Goal: Task Accomplishment & Management: Use online tool/utility

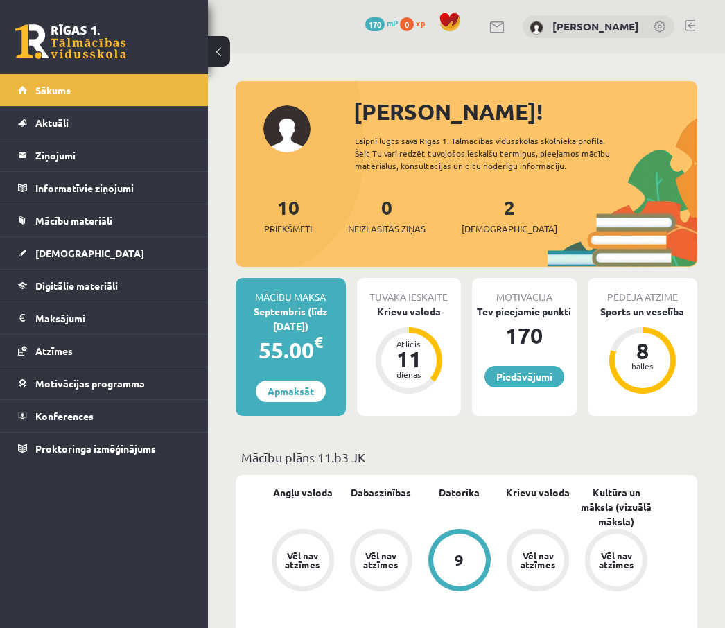
click at [371, 449] on p "Mācību plāns 11.b3 JK" at bounding box center [466, 457] width 451 height 19
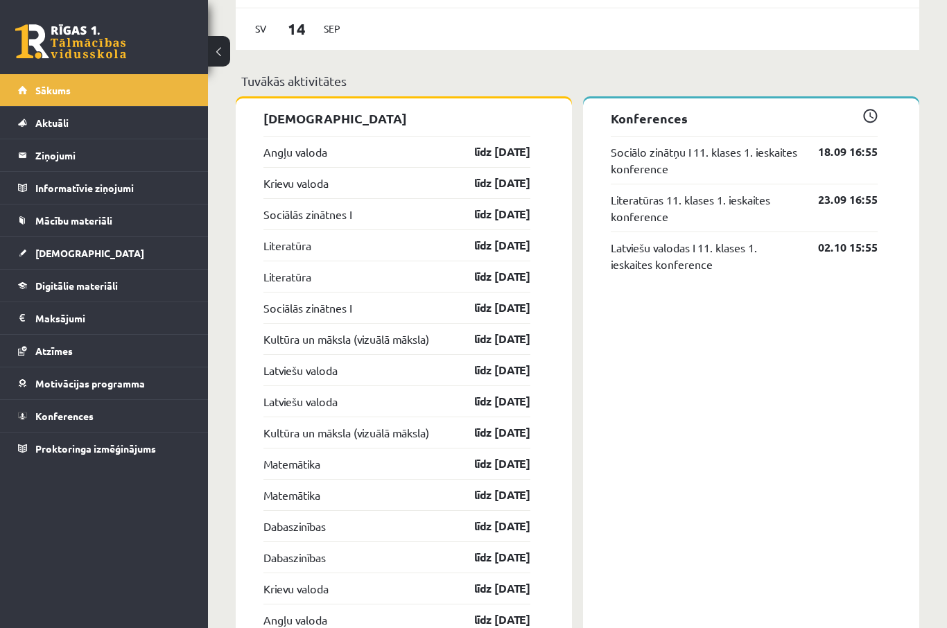
scroll to position [1040, 0]
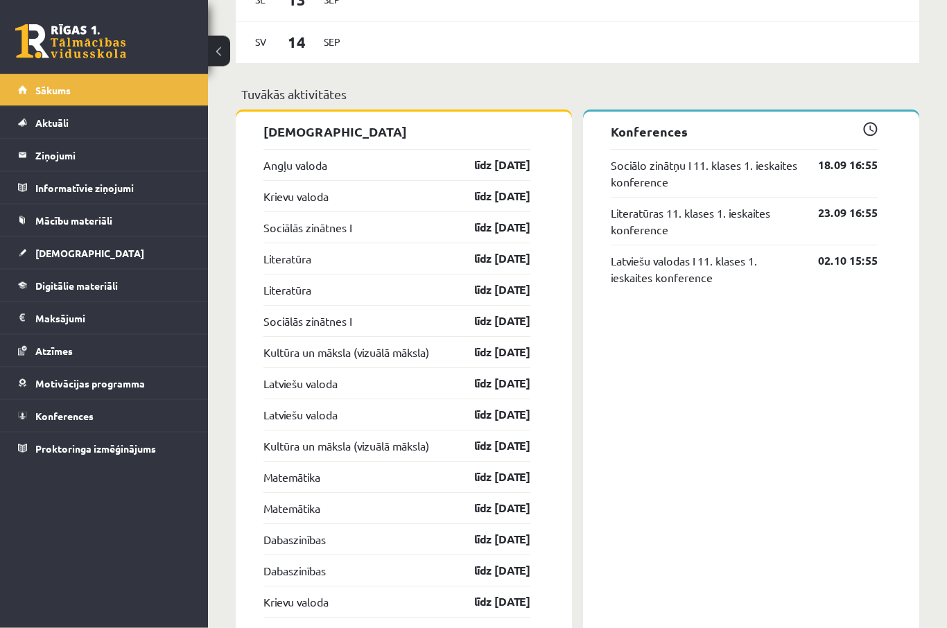
click at [389, 202] on div "Krievu valoda līdz [DATE]" at bounding box center [396, 196] width 267 height 31
click at [498, 197] on link "līdz [DATE]" at bounding box center [490, 197] width 80 height 17
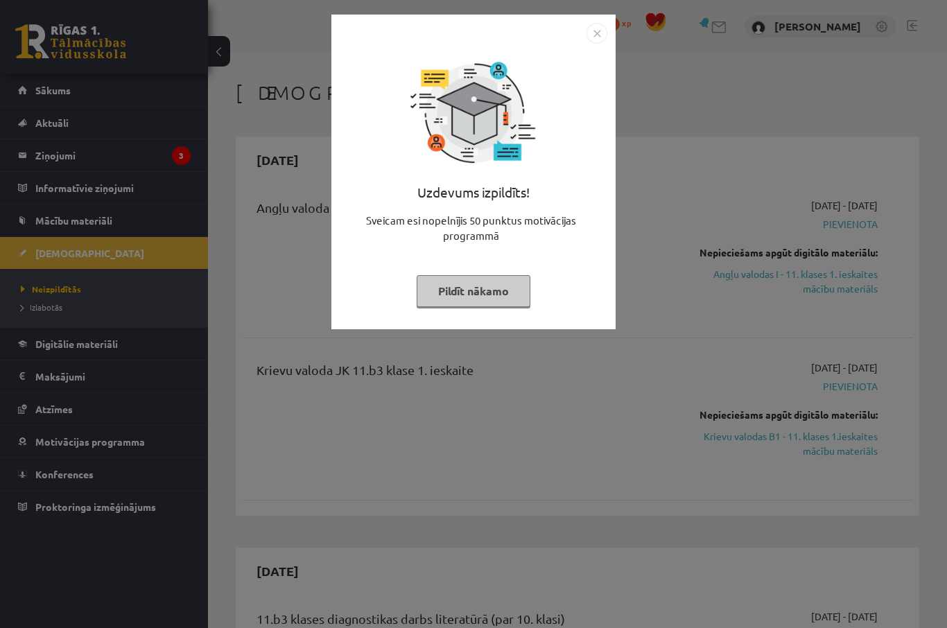
click at [662, 69] on div "Uzdevums izpildīts! Sveicam esi nopelnījis 50 punktus motivācijas programmā Pil…" at bounding box center [473, 314] width 947 height 628
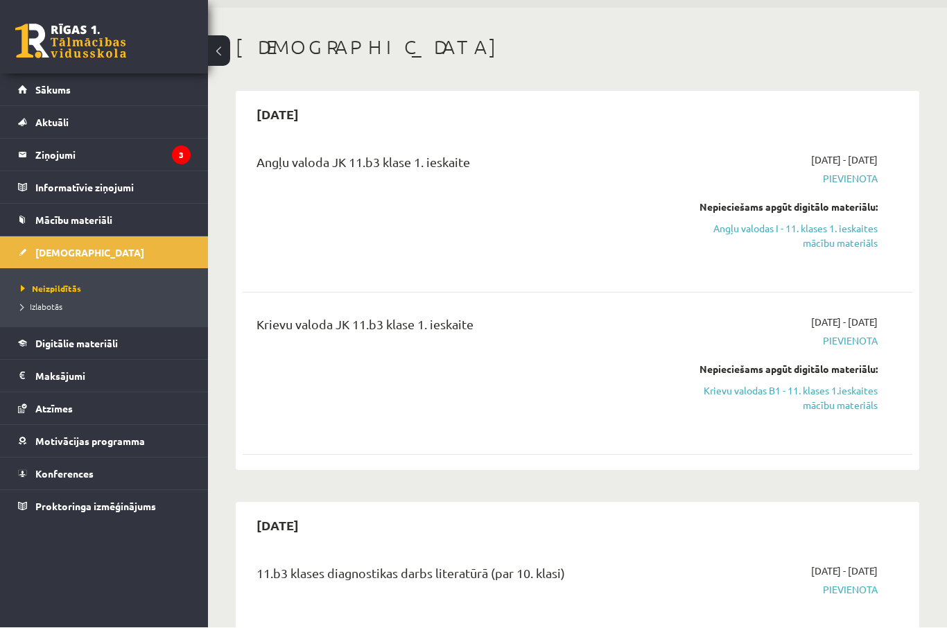
scroll to position [46, 0]
click at [189, 158] on icon "3" at bounding box center [181, 155] width 19 height 19
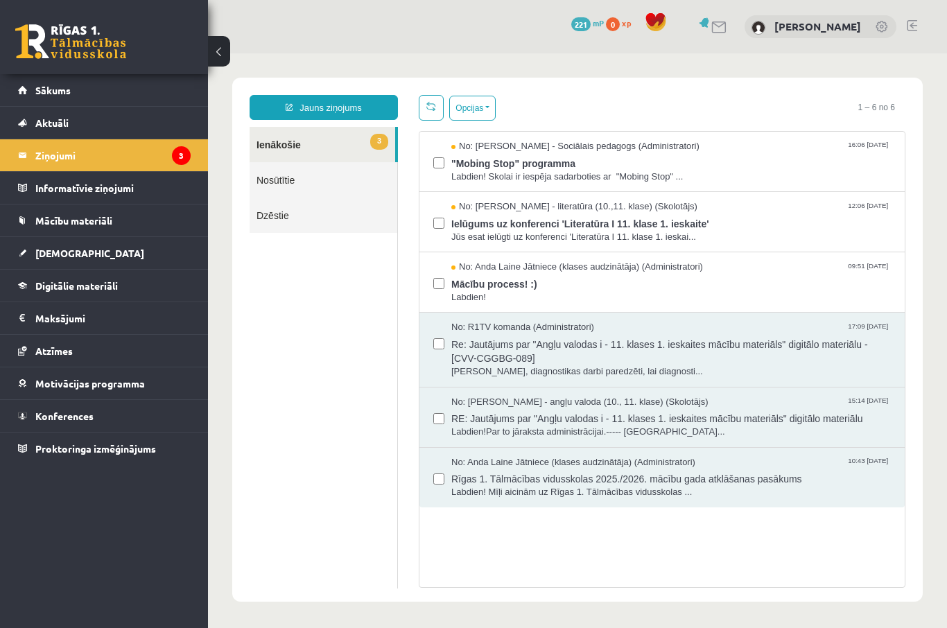
click at [588, 296] on span "Labdien!" at bounding box center [670, 297] width 439 height 13
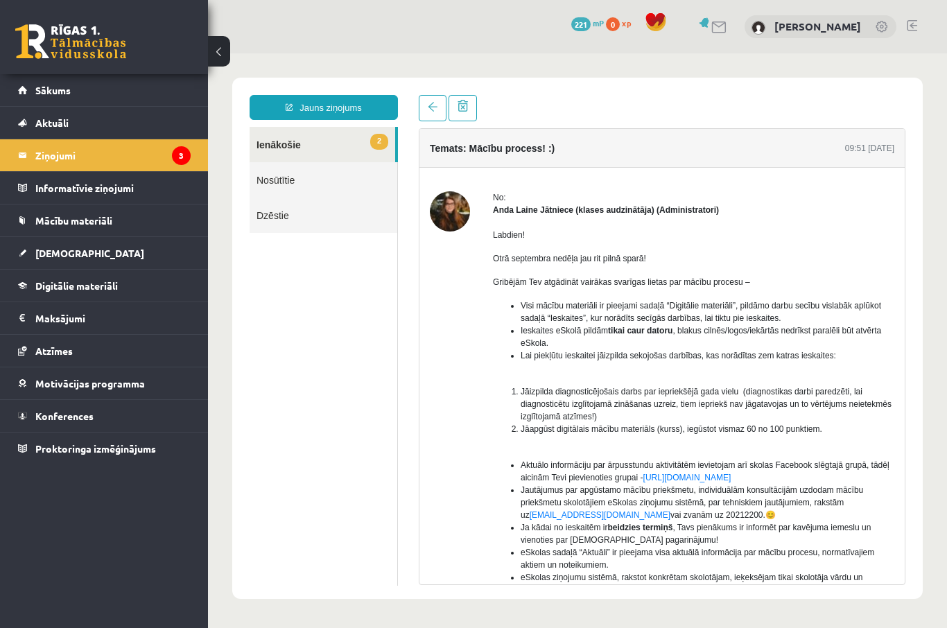
click at [217, 62] on button at bounding box center [219, 51] width 22 height 31
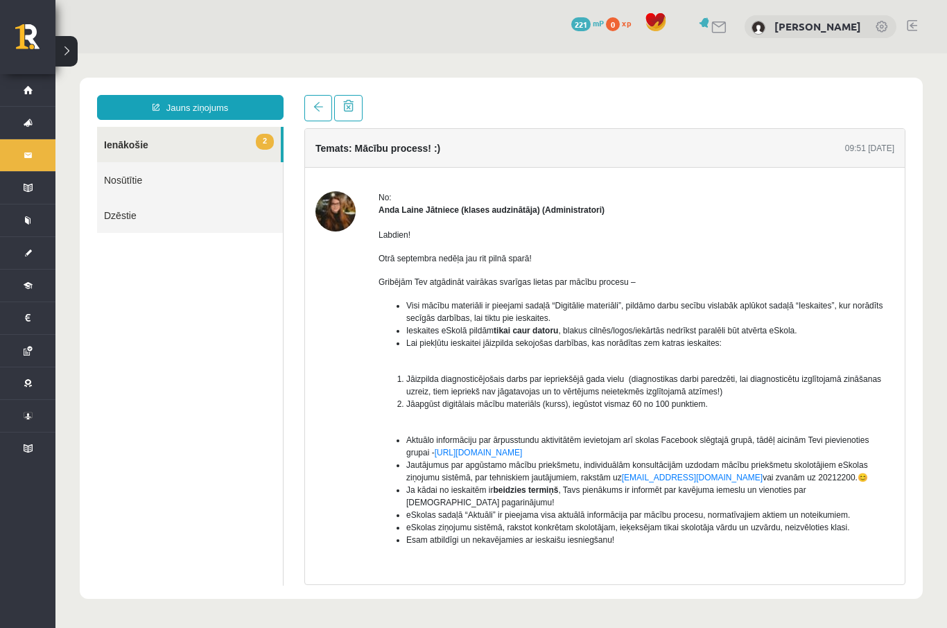
click at [191, 148] on link "2 Ienākošie" at bounding box center [189, 144] width 184 height 35
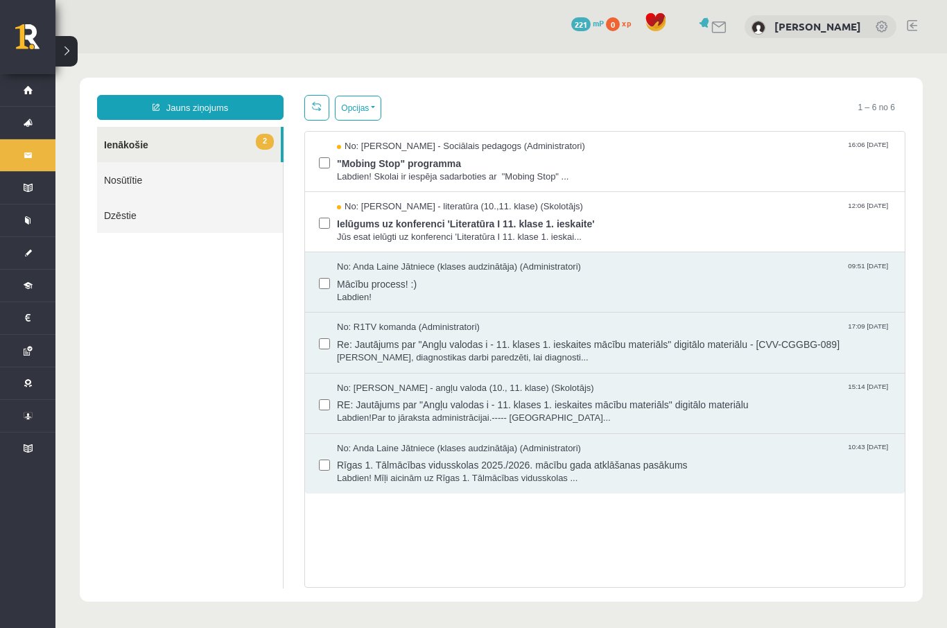
click at [312, 104] on span at bounding box center [317, 106] width 10 height 10
click at [532, 233] on span "Jūs esat ielūgti uz konferenci 'Literatūra I 11. klase 1. ieskai..." at bounding box center [614, 237] width 554 height 13
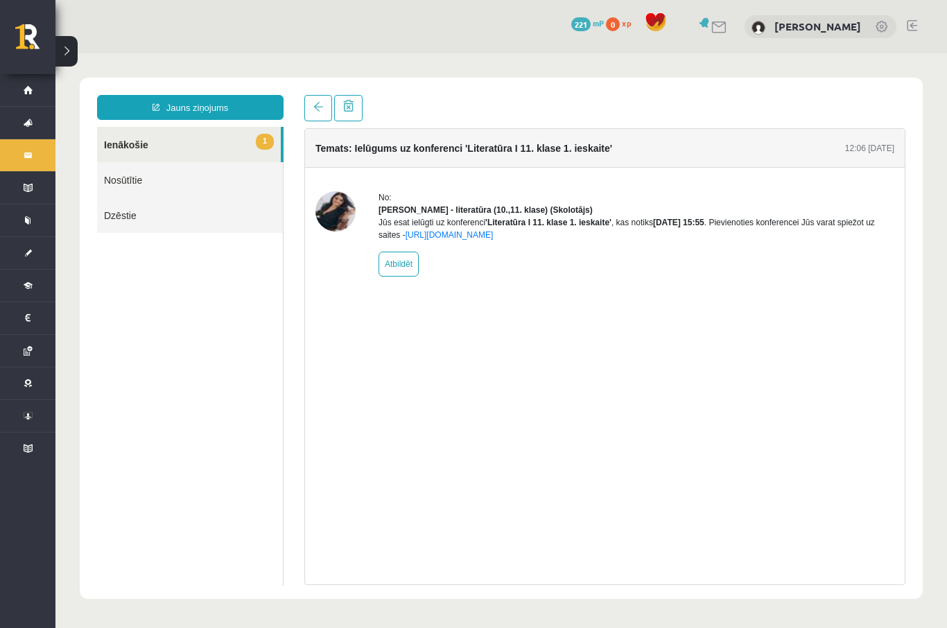
click at [317, 112] on span at bounding box center [318, 107] width 10 height 10
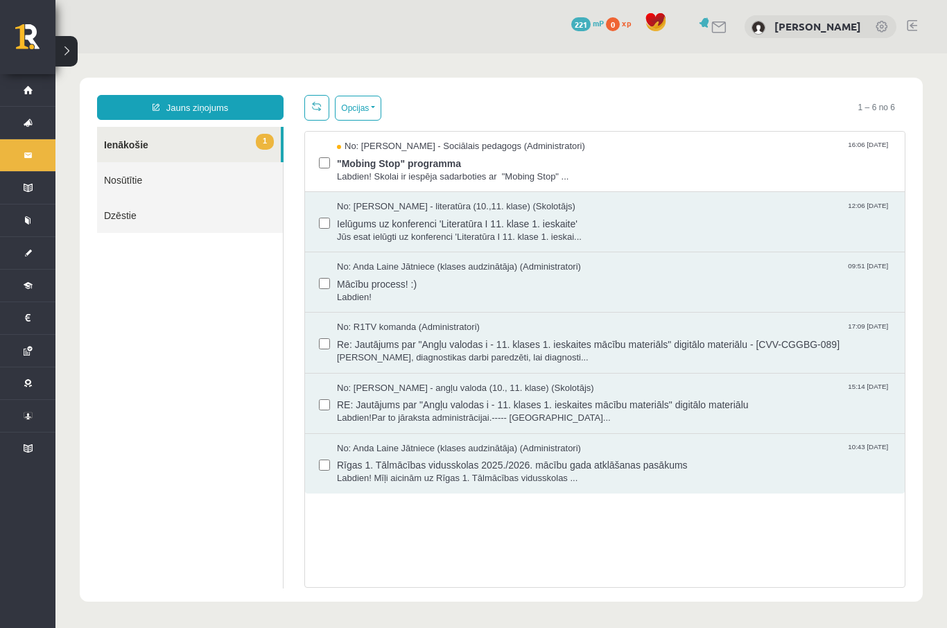
click at [544, 180] on span "Labdien! Skolai ir iespēja sadarboties ar "Mobing Stop" ..." at bounding box center [614, 177] width 554 height 13
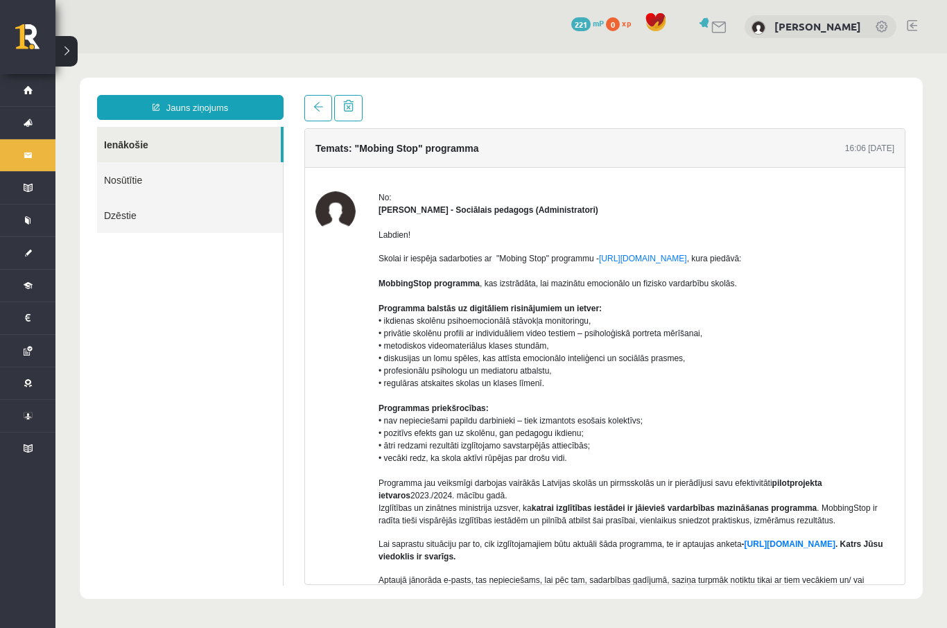
click at [399, 516] on p "Skolai ir iespēja sadarboties ar "Mobing Stop" programmu - https://mobbingstop.…" at bounding box center [636, 389] width 516 height 275
click at [71, 42] on button at bounding box center [66, 51] width 22 height 31
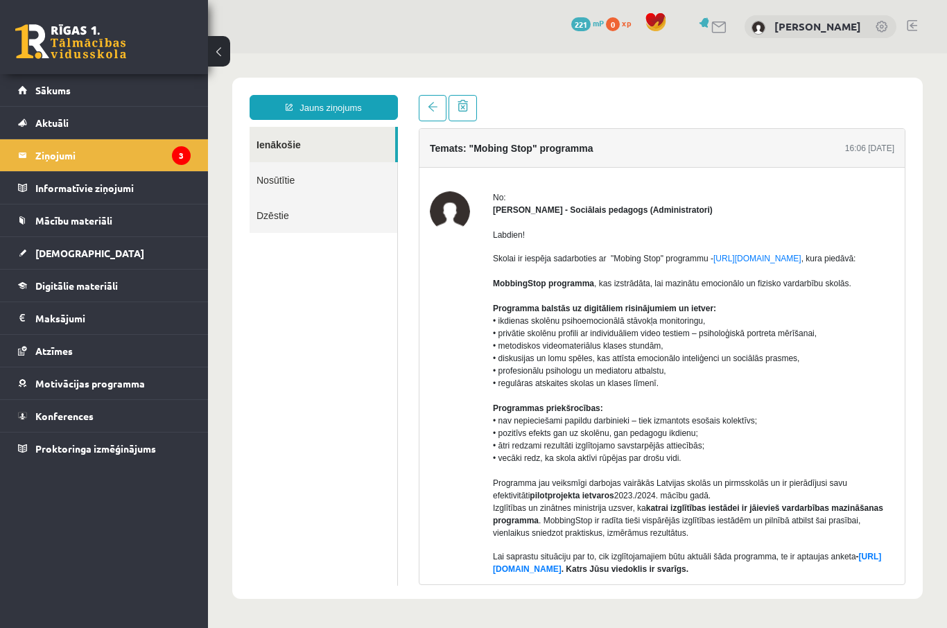
click at [127, 285] on link "Digitālie materiāli" at bounding box center [104, 286] width 173 height 32
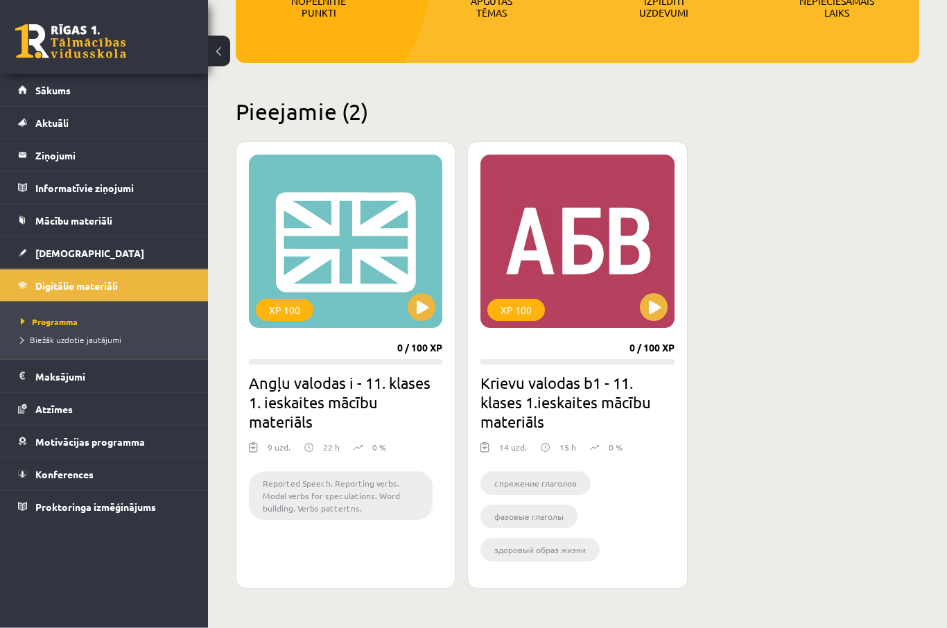
scroll to position [254, 0]
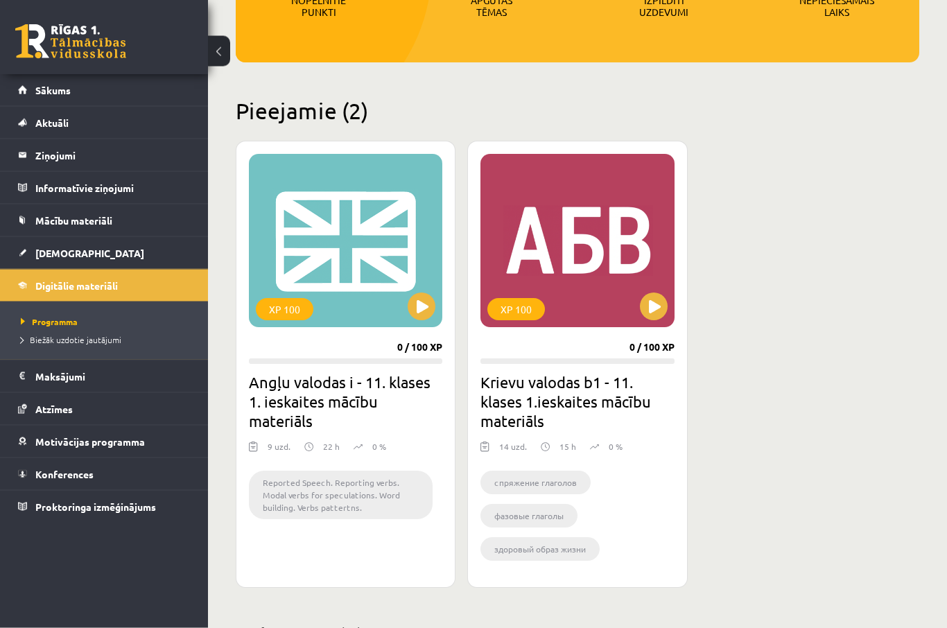
click at [609, 406] on h2 "Krievu valodas b1 - 11. klases 1.ieskaites mācību materiāls" at bounding box center [576, 402] width 193 height 58
click at [549, 388] on h2 "Krievu valodas b1 - 11. klases 1.ieskaites mācību materiāls" at bounding box center [576, 402] width 193 height 58
click at [563, 402] on h2 "Krievu valodas b1 - 11. klases 1.ieskaites mācību materiāls" at bounding box center [576, 402] width 193 height 58
click at [571, 392] on h2 "Krievu valodas b1 - 11. klases 1.ieskaites mācību materiāls" at bounding box center [576, 402] width 193 height 58
click at [578, 282] on div "XP 100" at bounding box center [576, 241] width 193 height 173
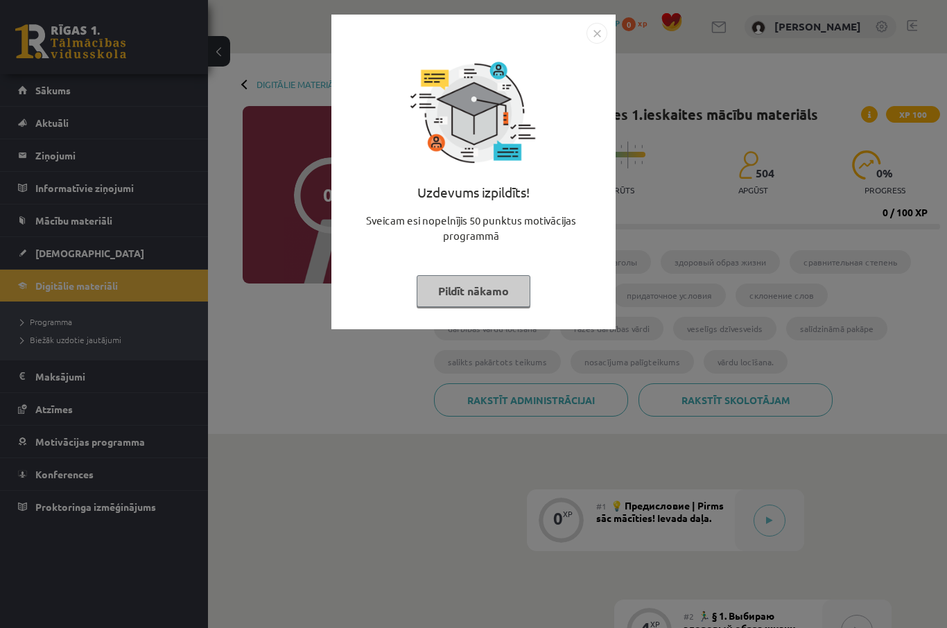
click at [342, 488] on div "Uzdevums izpildīts! Sveicam esi nopelnījis 50 punktus motivācijas programmā Pil…" at bounding box center [473, 314] width 947 height 628
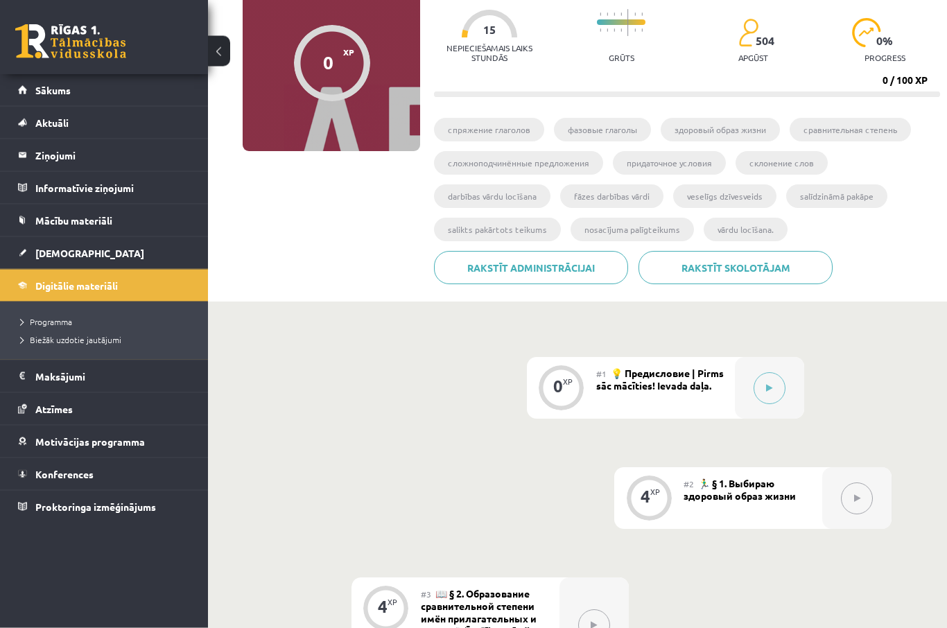
scroll to position [134, 0]
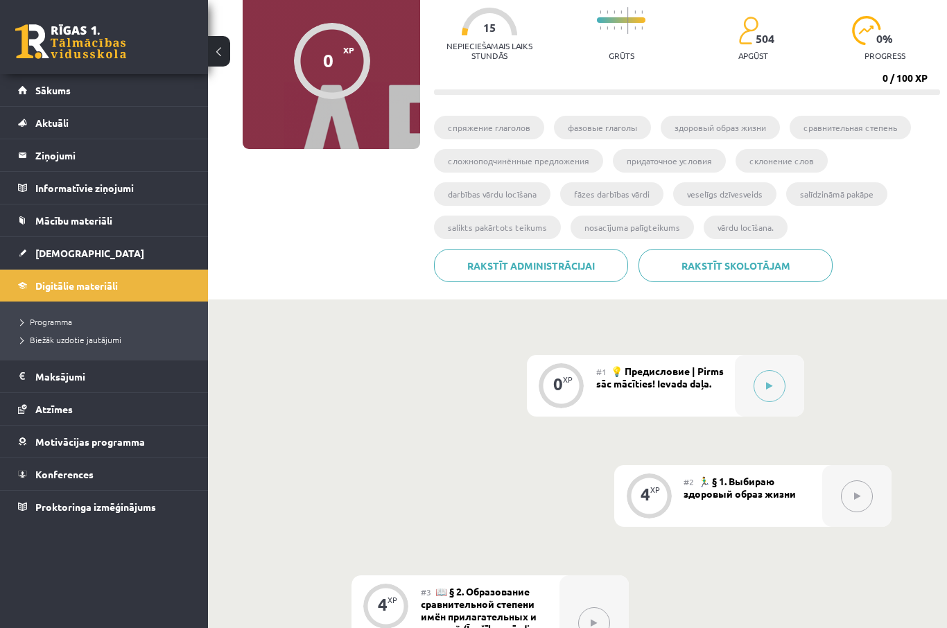
click at [771, 388] on icon at bounding box center [769, 386] width 6 height 8
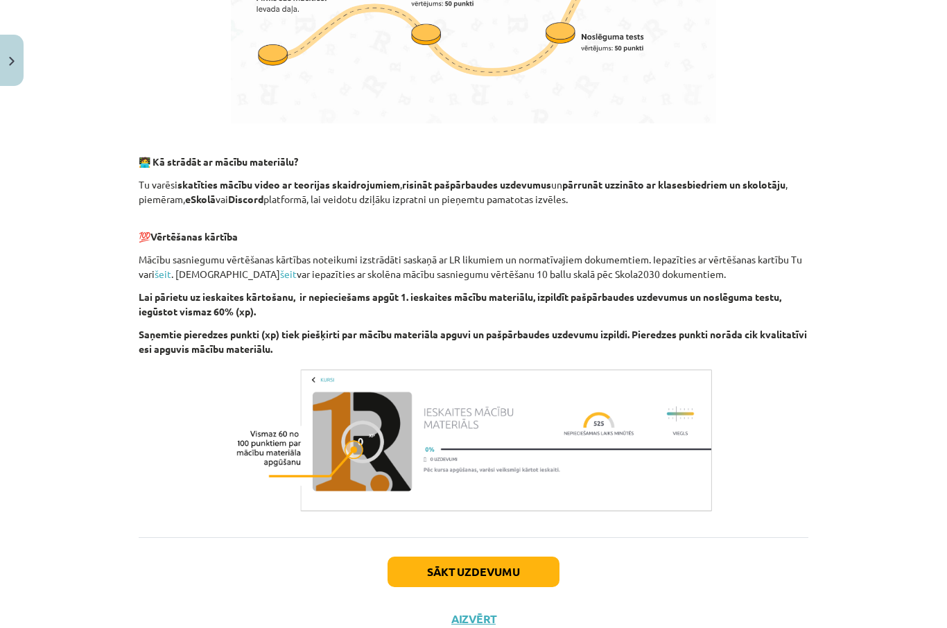
scroll to position [738, 0]
click at [424, 571] on button "Sākt uzdevumu" at bounding box center [474, 572] width 172 height 31
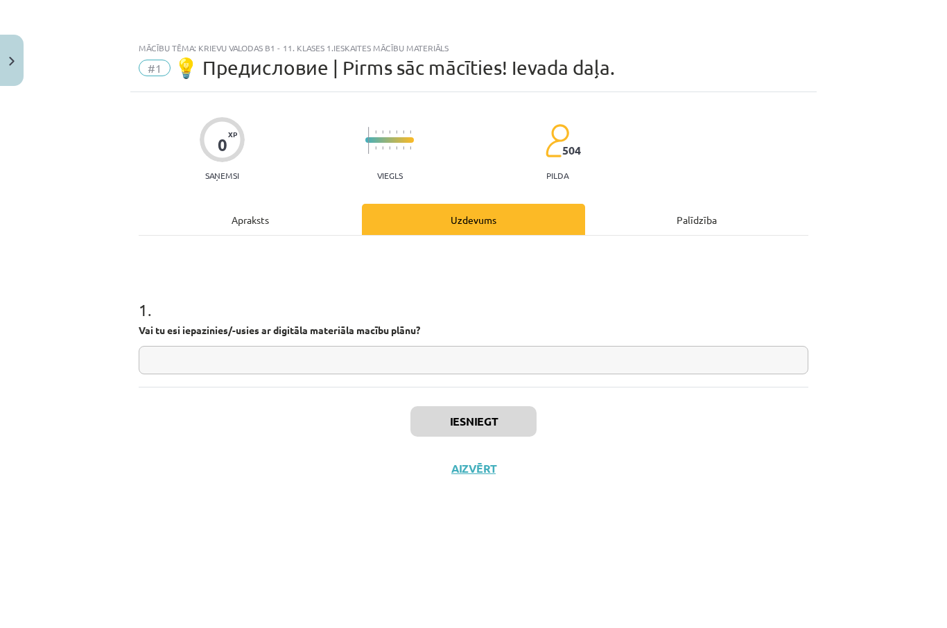
scroll to position [32, 0]
click at [445, 354] on input "text" at bounding box center [474, 360] width 670 height 28
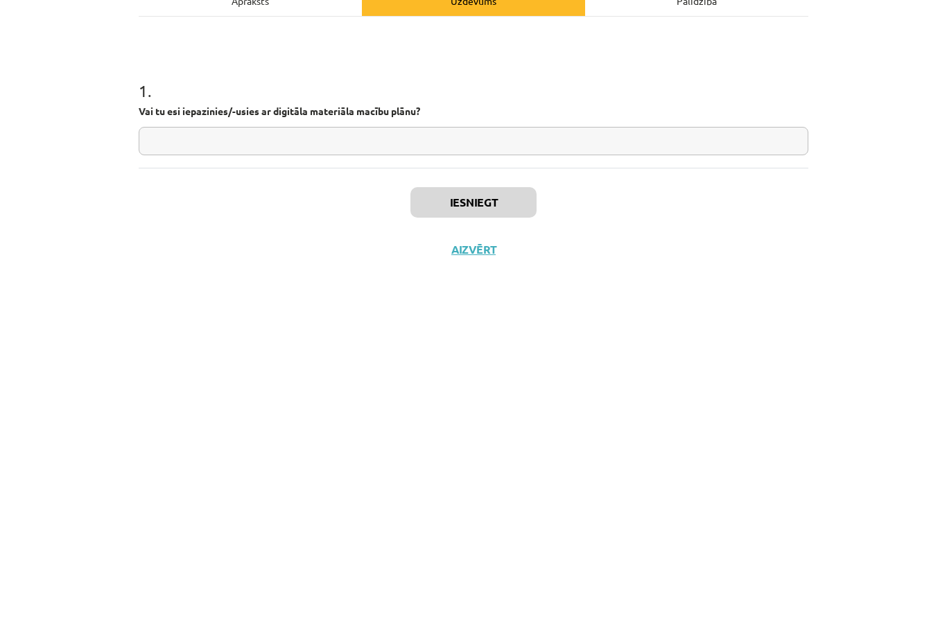
click at [473, 462] on button "Aizvērt" at bounding box center [473, 469] width 53 height 14
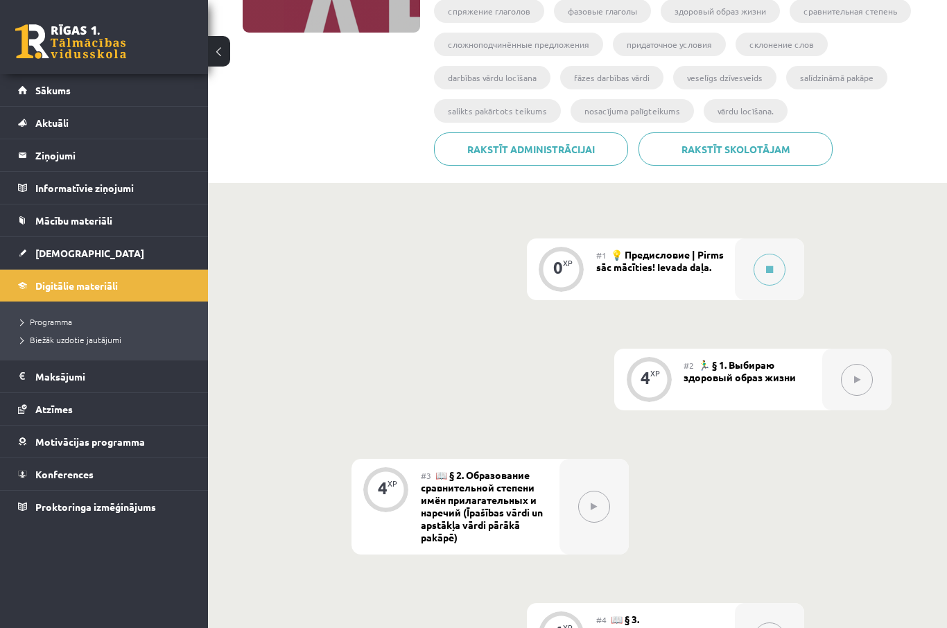
click at [796, 287] on div at bounding box center [769, 269] width 69 height 62
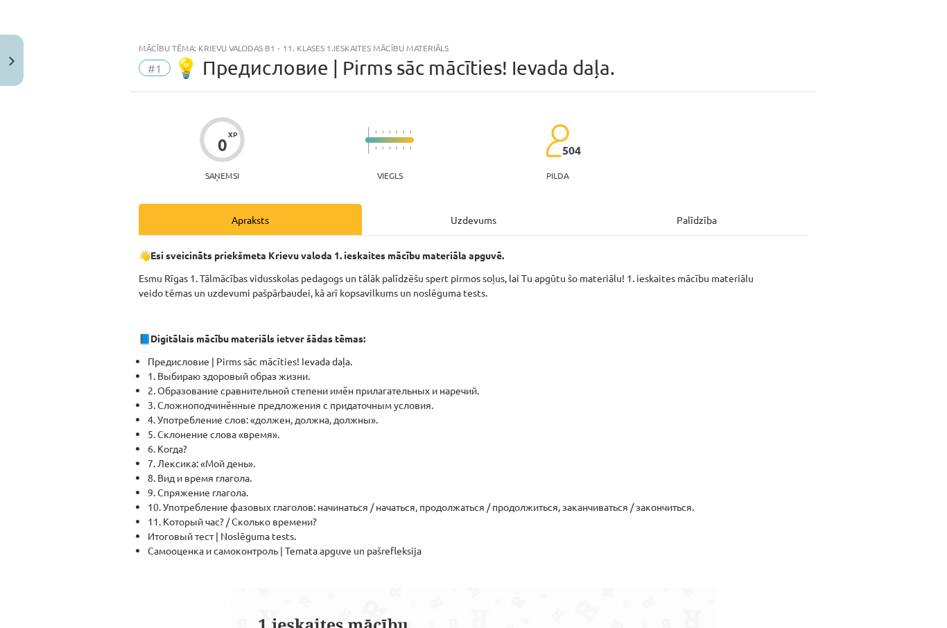
click at [765, 279] on p "Esmu Rīgas 1. Tālmācības vidusskolas pedagogs un tālāk palīdzēšu spert pirmos s…" at bounding box center [474, 285] width 670 height 29
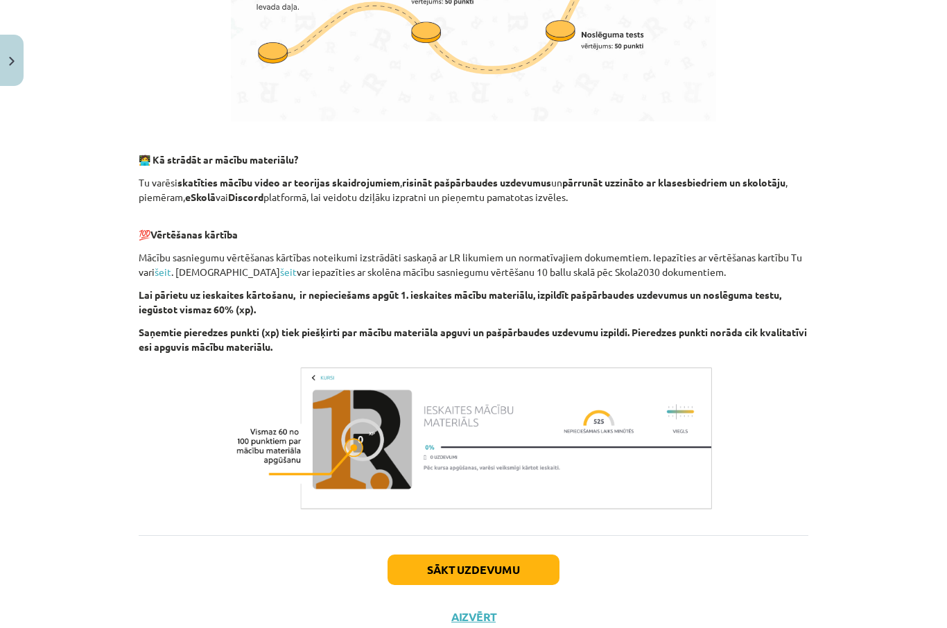
scroll to position [738, 0]
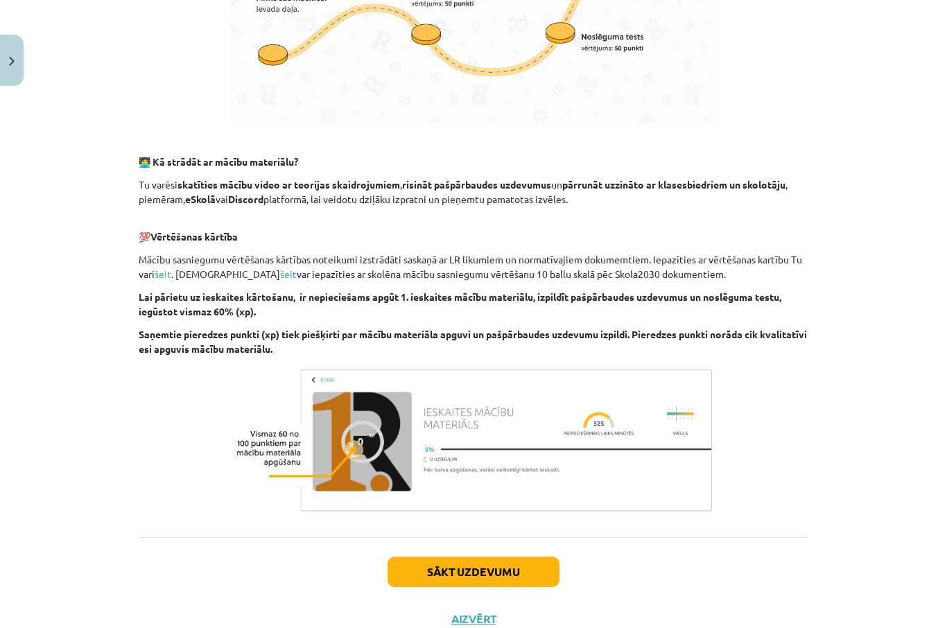
click at [475, 585] on button "Sākt uzdevumu" at bounding box center [474, 572] width 172 height 31
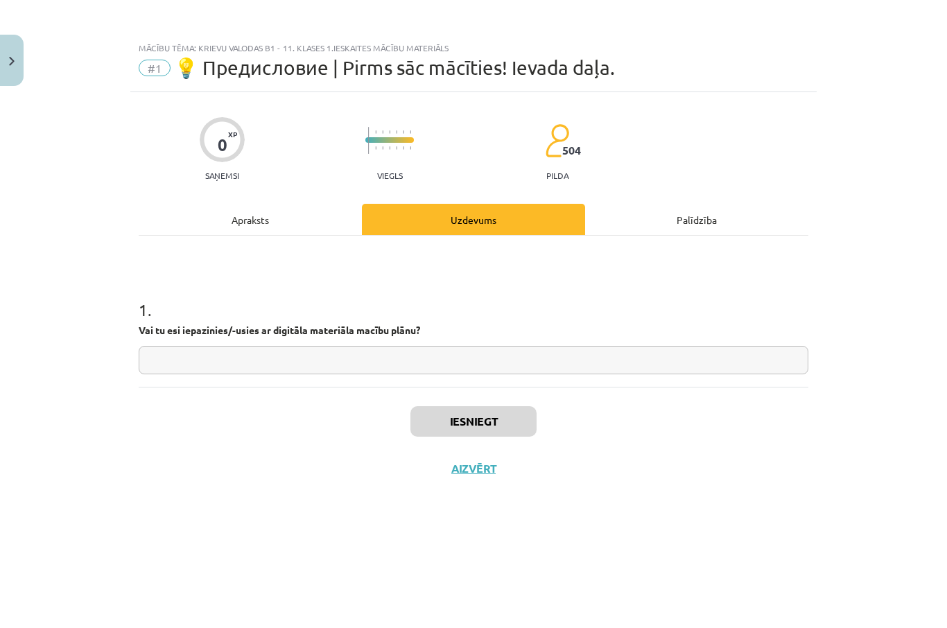
scroll to position [0, 0]
click at [523, 359] on input "text" at bounding box center [474, 360] width 670 height 28
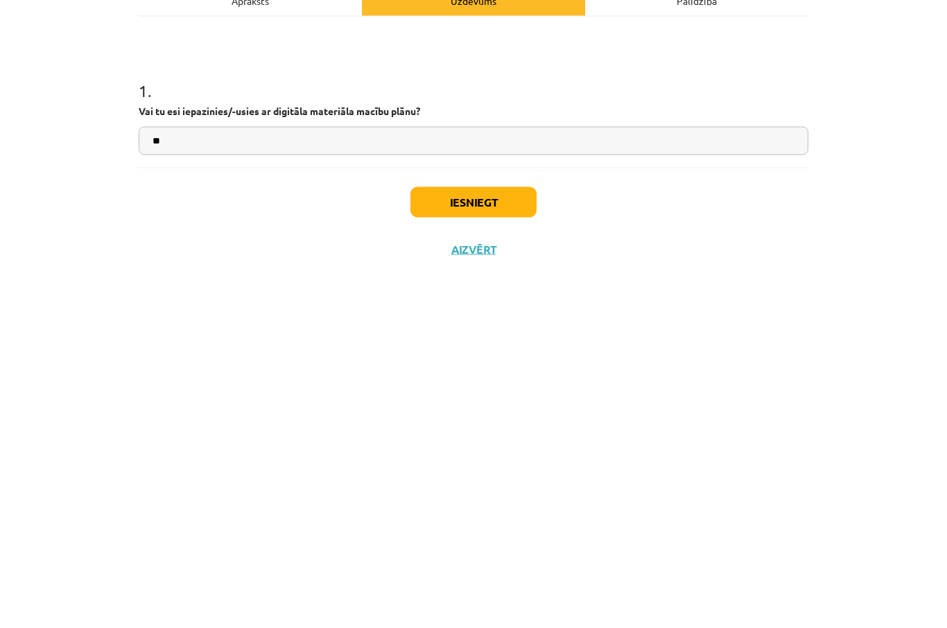
type input "**"
click at [513, 406] on button "Iesniegt" at bounding box center [473, 421] width 126 height 31
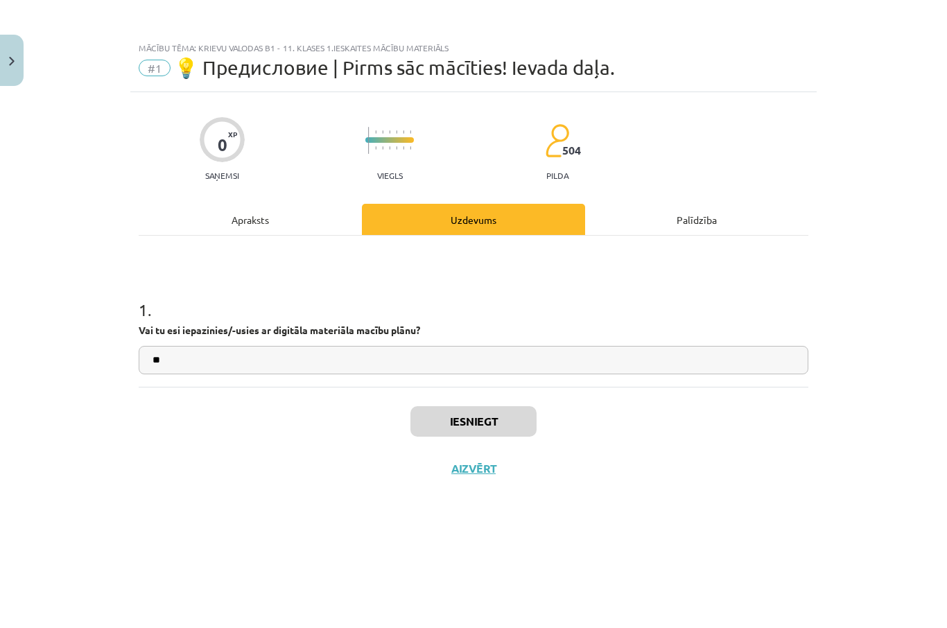
click at [442, 417] on button "Iesniegt" at bounding box center [473, 421] width 126 height 31
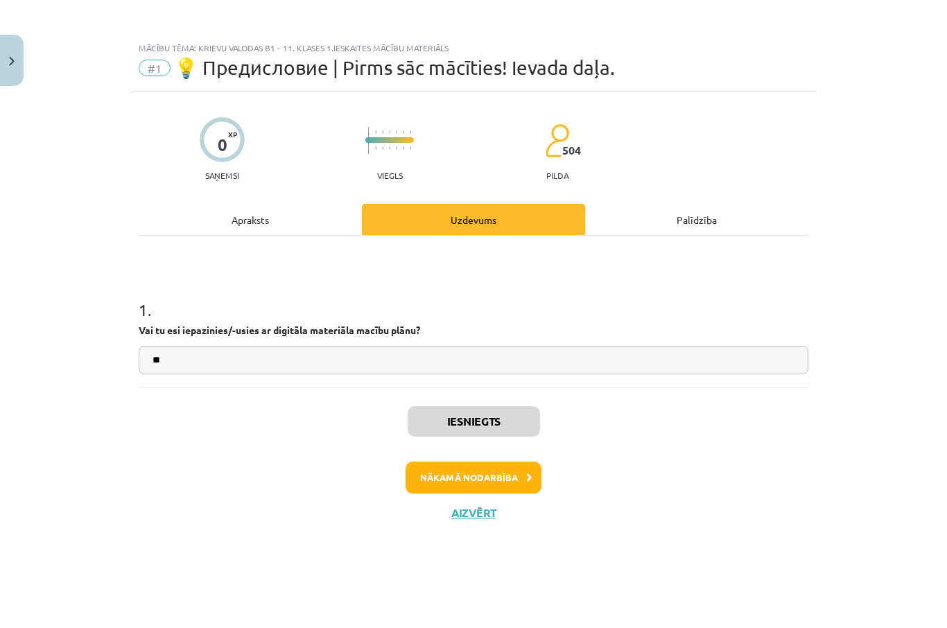
click at [435, 473] on button "Nākamā nodarbība" at bounding box center [474, 478] width 136 height 32
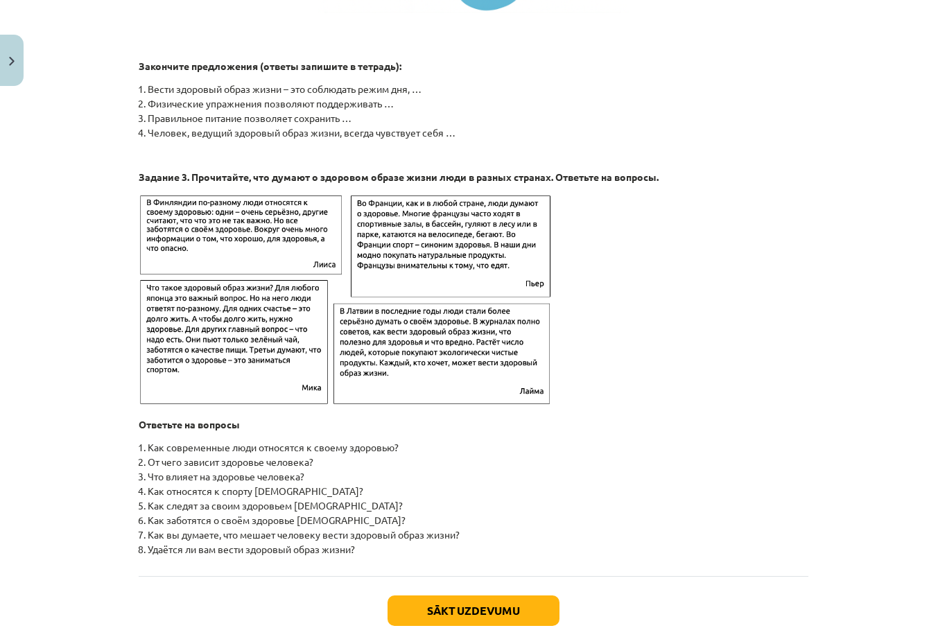
scroll to position [0, 0]
